Goal: Task Accomplishment & Management: Use online tool/utility

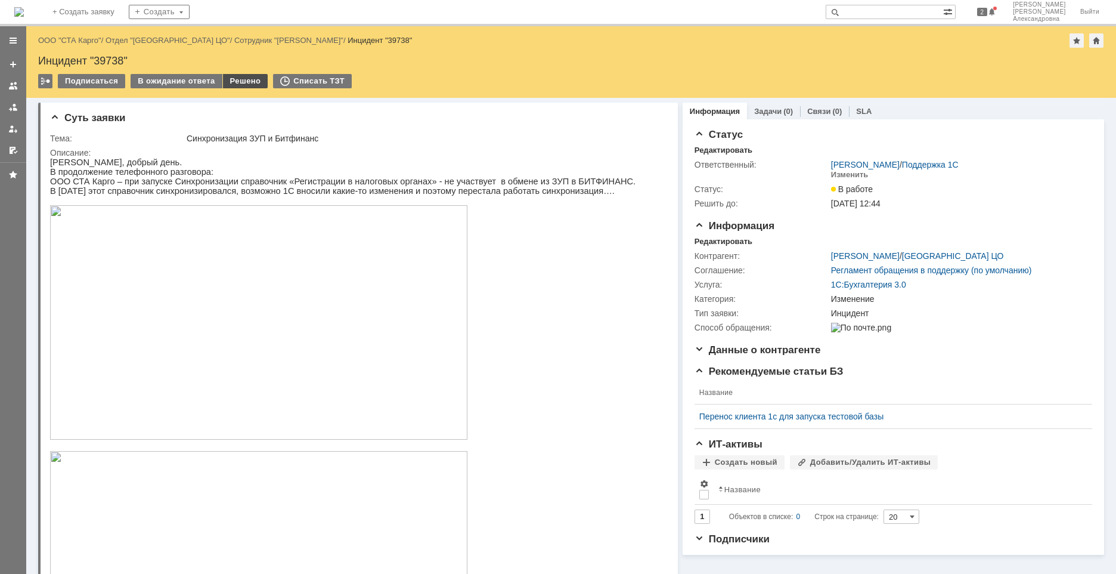
click at [226, 80] on div "Решено" at bounding box center [245, 81] width 45 height 14
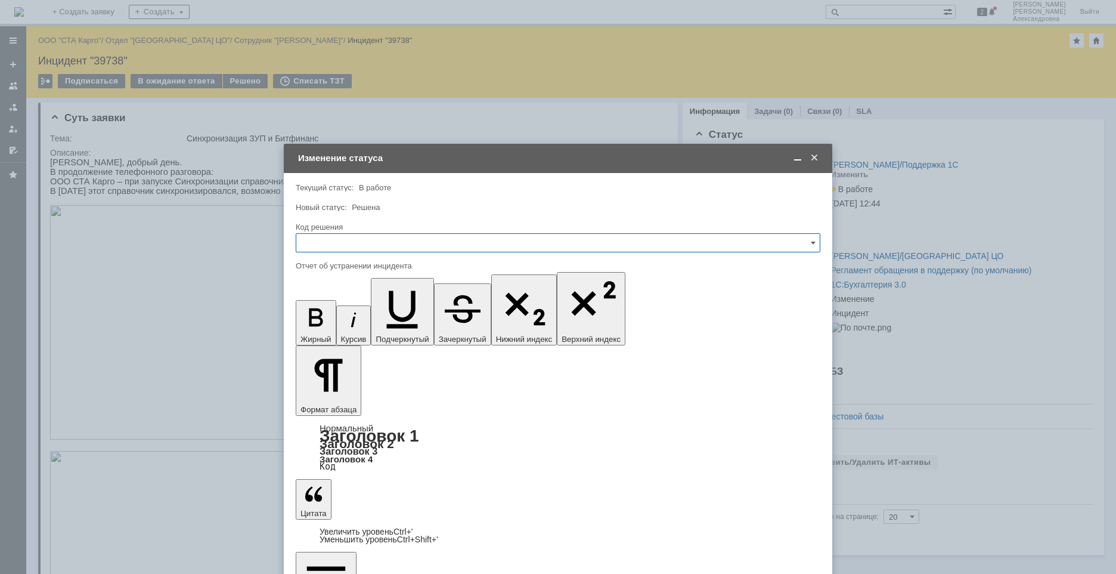
click at [813, 154] on span at bounding box center [814, 158] width 12 height 11
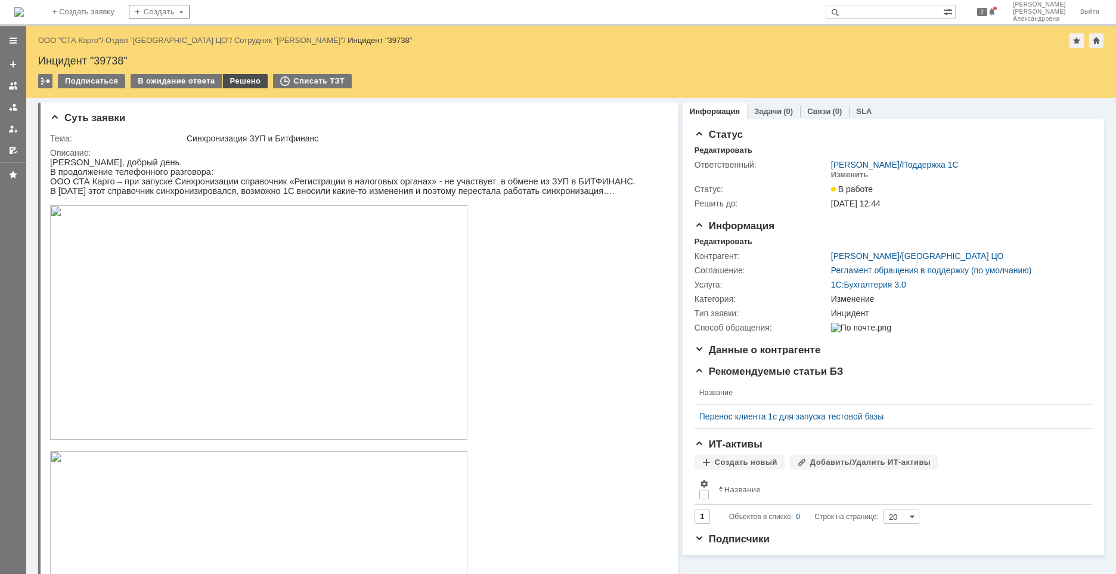
click at [240, 78] on div "Решено" at bounding box center [245, 81] width 45 height 14
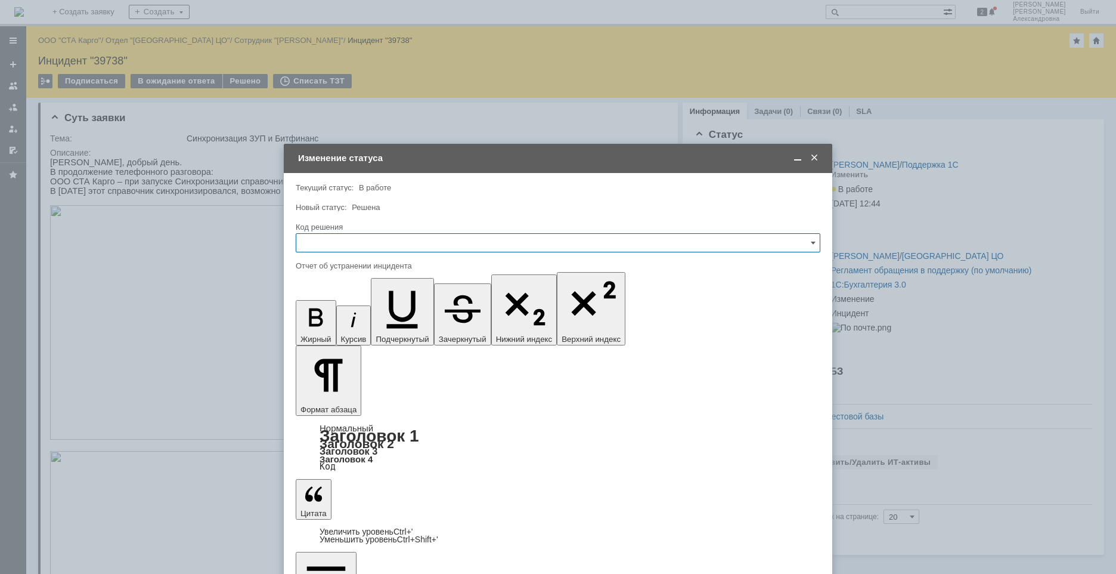
click at [366, 239] on input "text" at bounding box center [558, 242] width 525 height 19
click at [326, 399] on span "Решено" at bounding box center [557, 403] width 509 height 10
type input "Решено"
click at [454, 144] on td "Изменение статуса" at bounding box center [558, 158] width 548 height 29
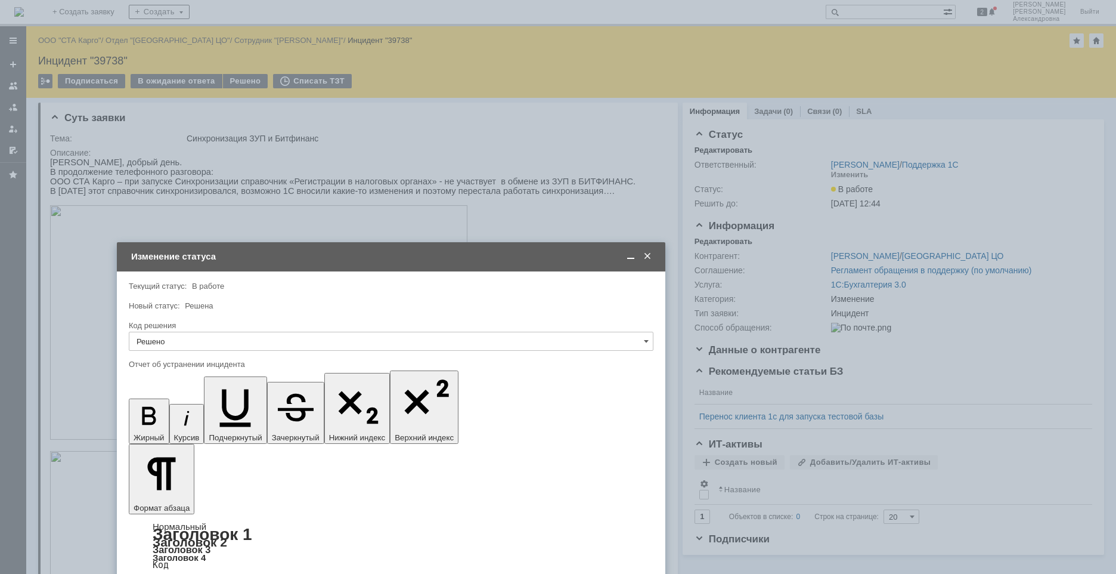
drag, startPoint x: 454, startPoint y: 149, endPoint x: 287, endPoint y: 247, distance: 193.8
click at [287, 247] on td "Изменение статуса" at bounding box center [391, 256] width 548 height 29
drag, startPoint x: 199, startPoint y: 3569, endPoint x: 221, endPoint y: 3569, distance: 22.7
drag, startPoint x: 274, startPoint y: 3572, endPoint x: 5, endPoint y: 3588, distance: 269.9
